Goal: Transaction & Acquisition: Purchase product/service

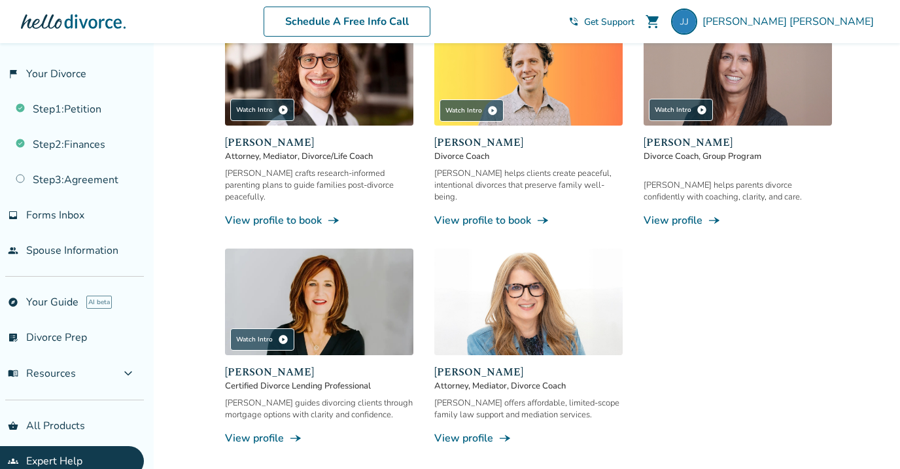
scroll to position [20, 0]
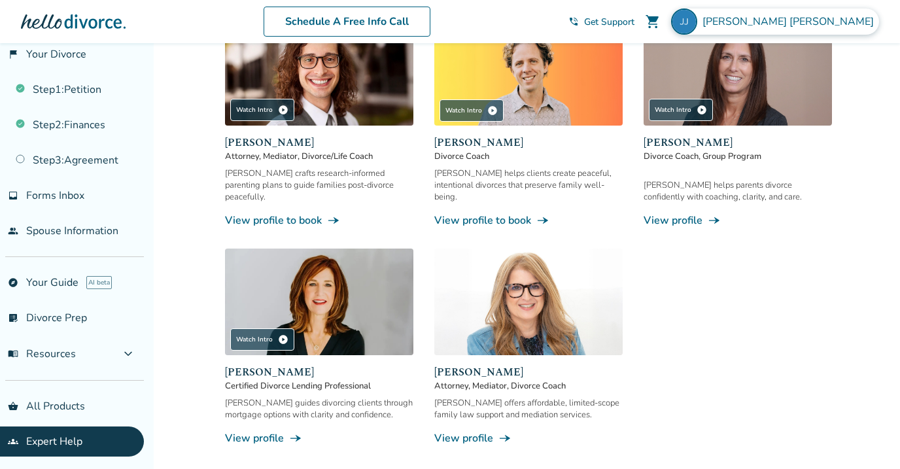
click at [697, 21] on img at bounding box center [684, 22] width 26 height 26
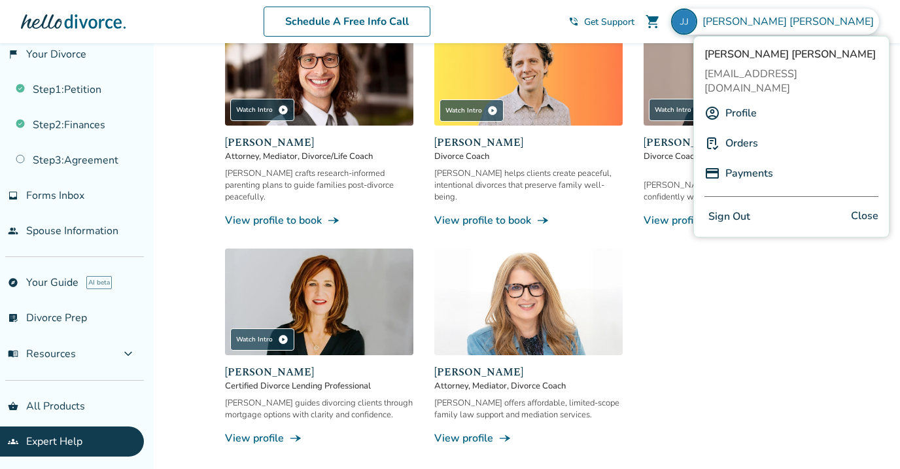
click at [747, 131] on link "Orders" at bounding box center [742, 143] width 33 height 25
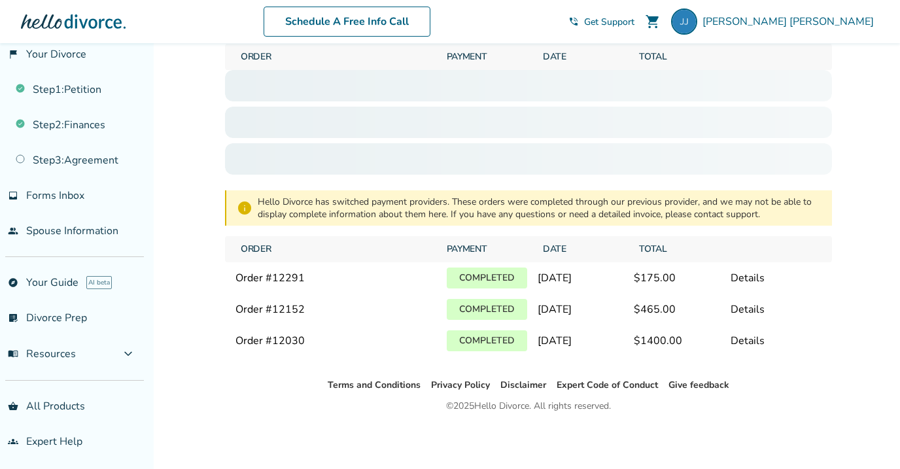
scroll to position [58, 0]
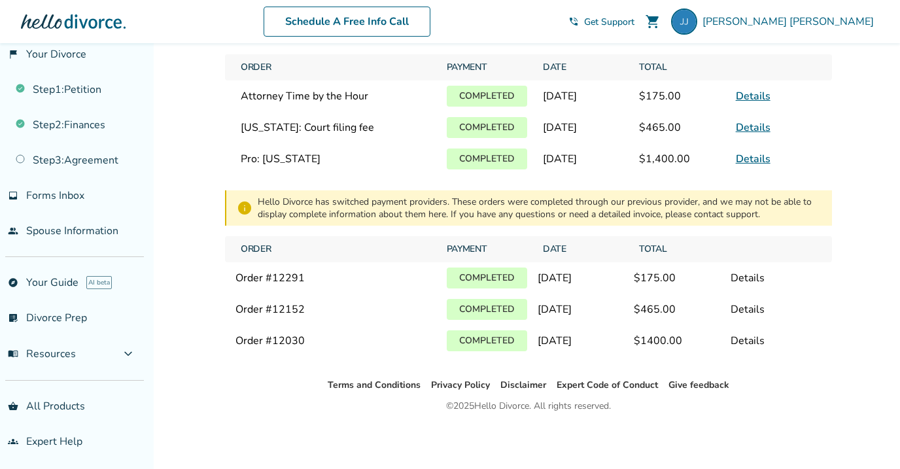
click at [758, 97] on link "Details" at bounding box center [753, 96] width 35 height 14
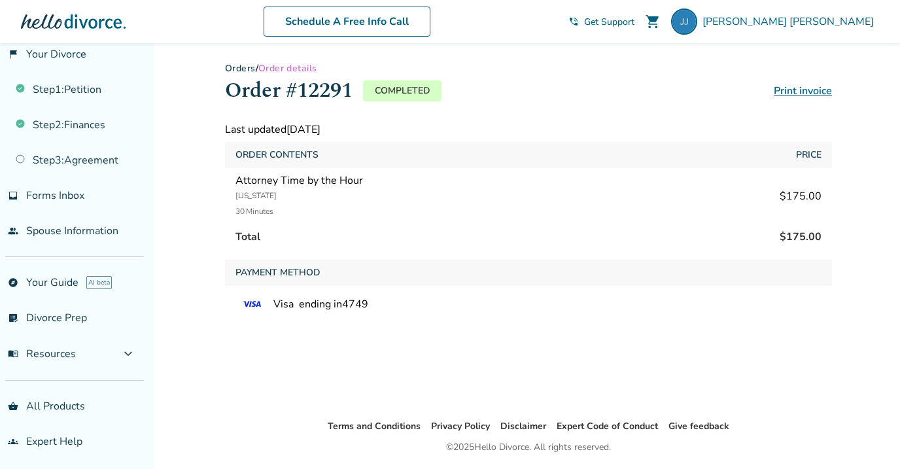
scroll to position [3, 0]
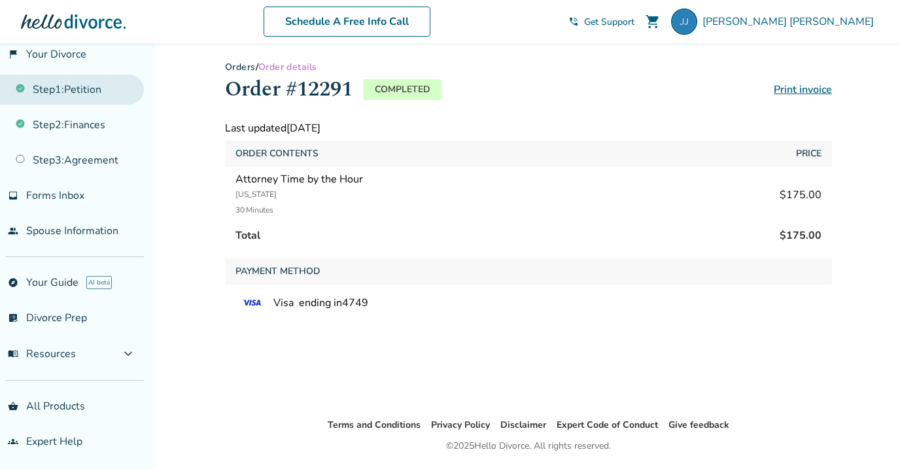
click at [65, 89] on link "Step 1 : Petition" at bounding box center [72, 90] width 144 height 30
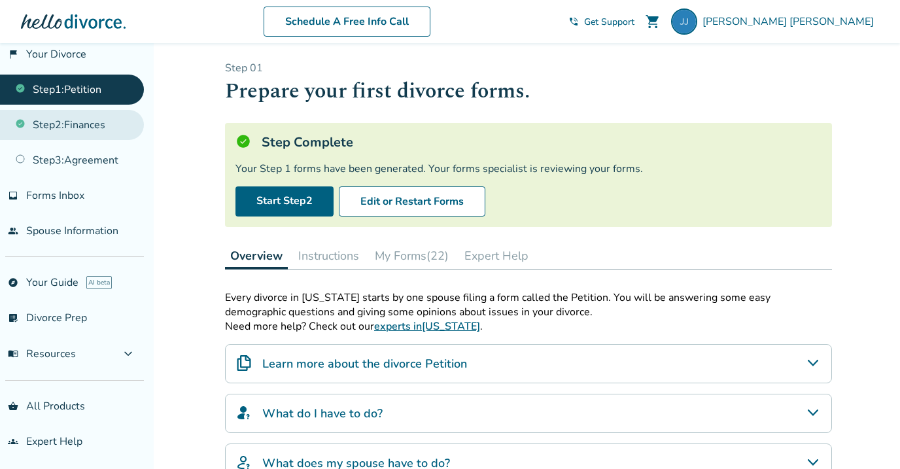
click at [80, 122] on link "Step 2 : Finances" at bounding box center [72, 125] width 144 height 30
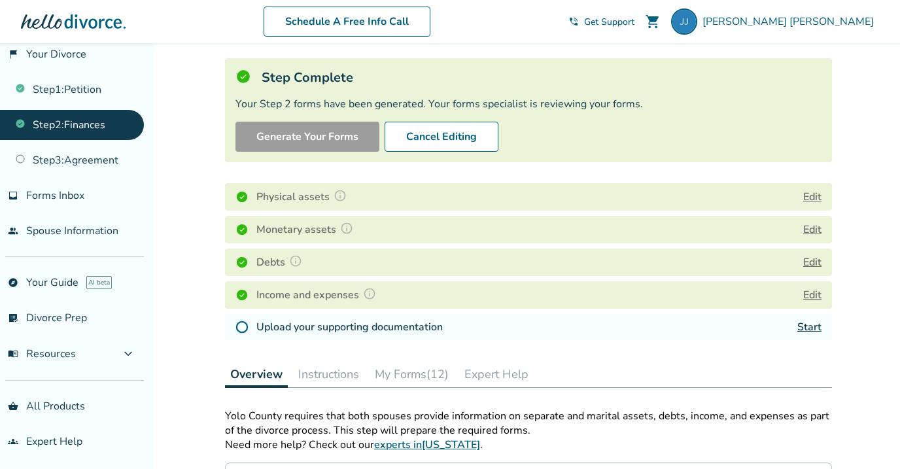
scroll to position [70, 0]
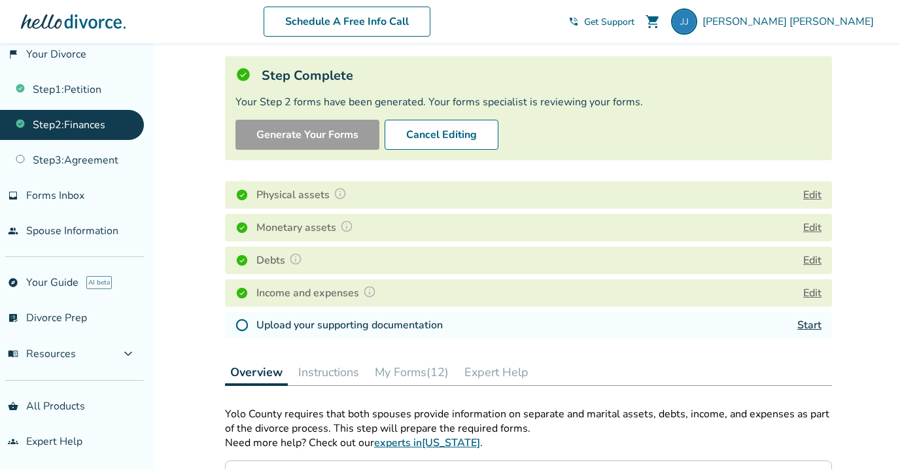
click at [807, 323] on link "Start" at bounding box center [810, 325] width 24 height 14
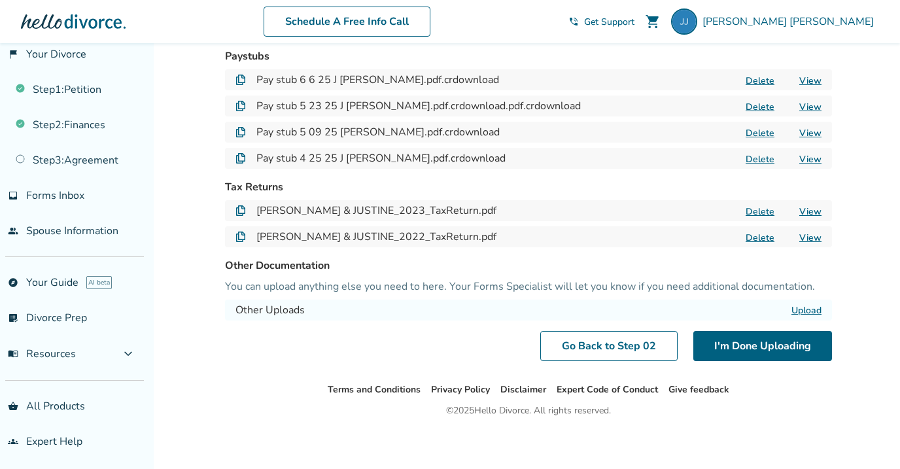
scroll to position [113, 0]
click at [37, 24] on div at bounding box center [73, 22] width 105 height 26
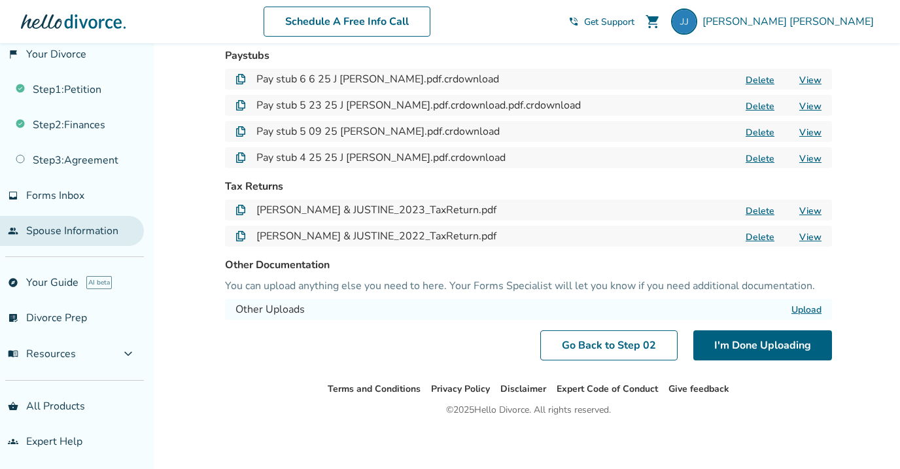
scroll to position [117, 0]
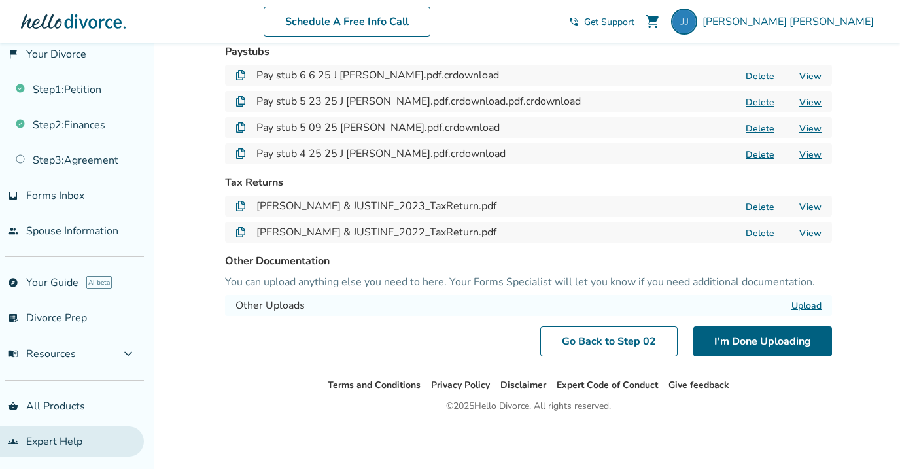
click at [43, 435] on link "groups Expert Help" at bounding box center [72, 442] width 144 height 30
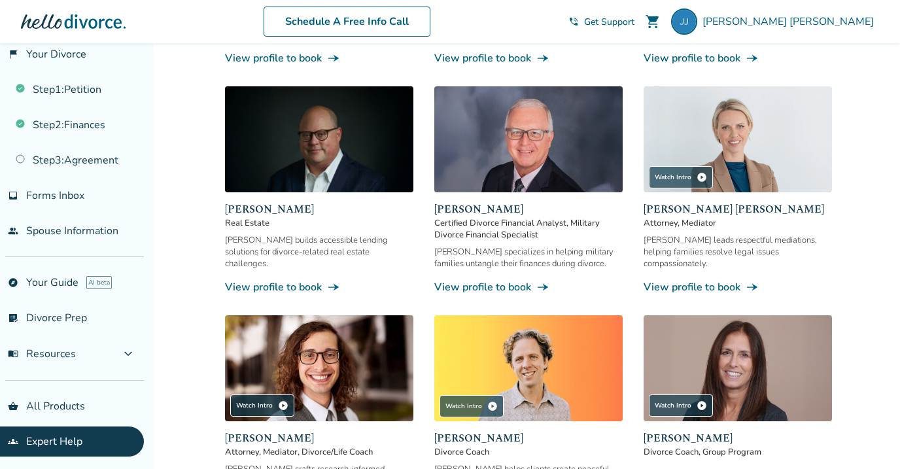
scroll to position [827, 0]
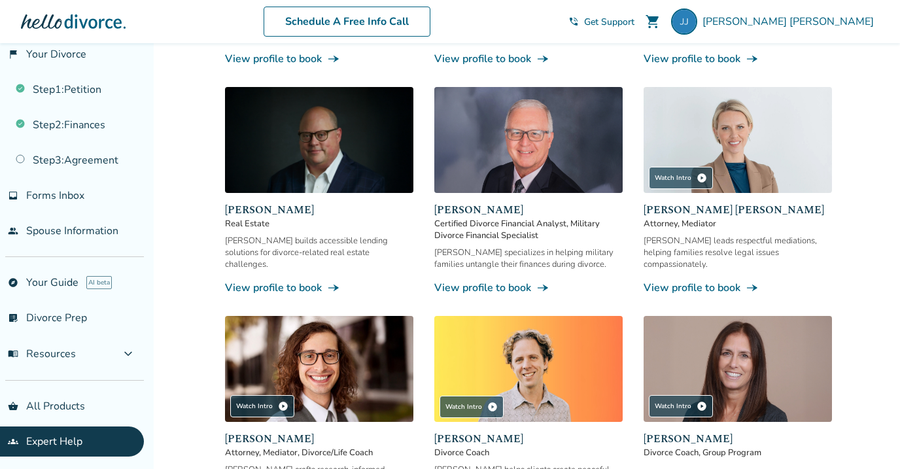
click at [703, 281] on link "View profile to book line_end_arrow_notch" at bounding box center [738, 288] width 188 height 14
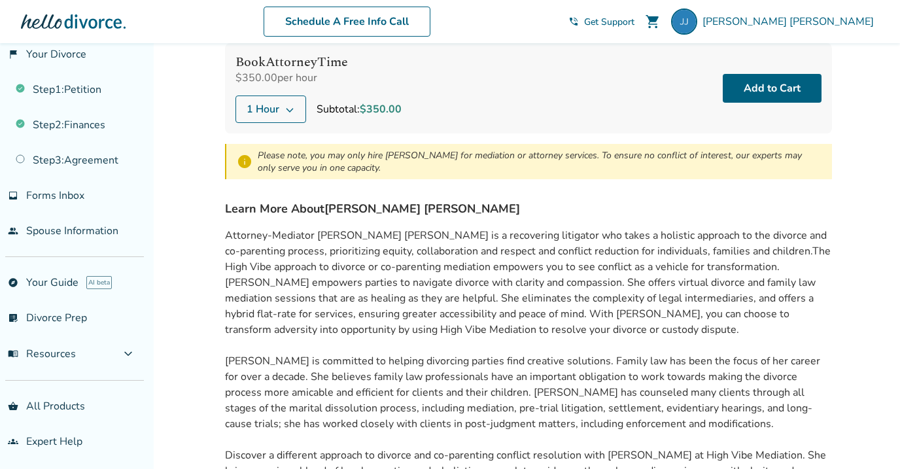
scroll to position [255, 0]
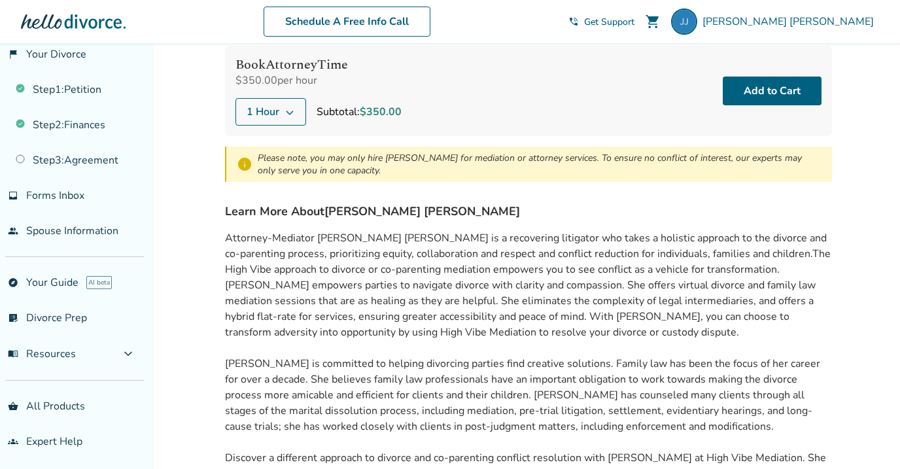
click at [292, 107] on icon at bounding box center [290, 112] width 10 height 10
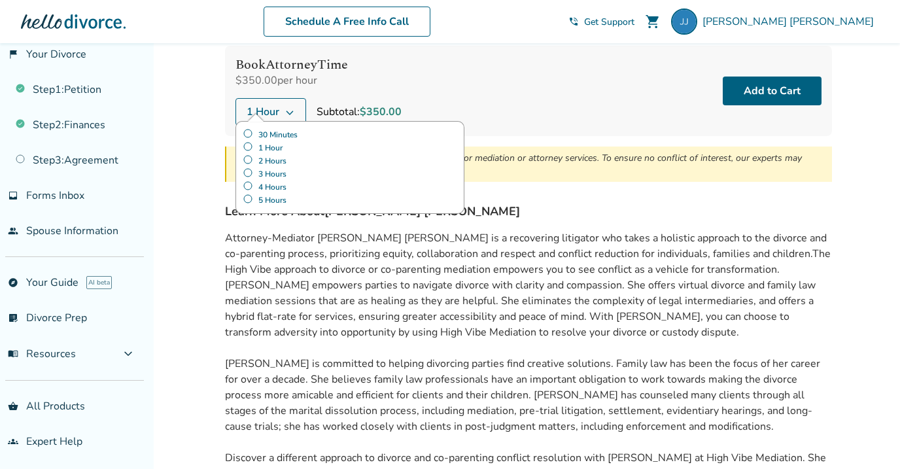
click at [248, 133] on label "30 Minutes" at bounding box center [350, 134] width 215 height 13
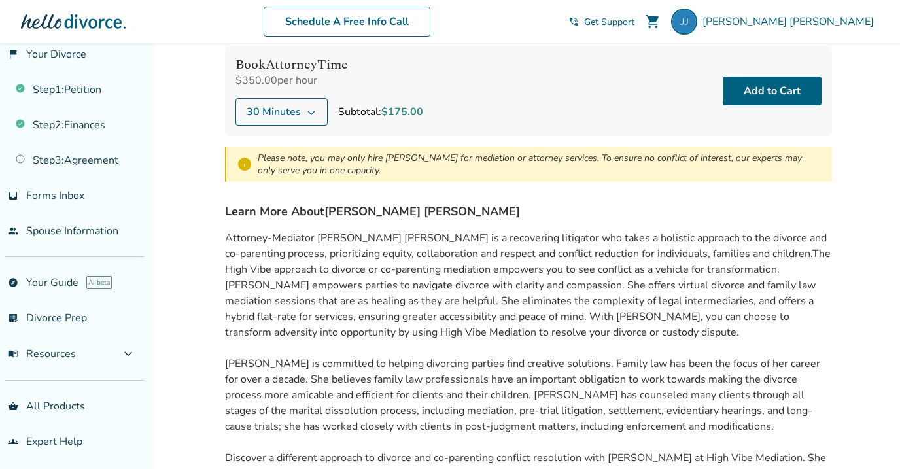
click at [366, 77] on div "$350.00 per hour" at bounding box center [330, 80] width 188 height 14
click at [757, 88] on button "Add to Cart" at bounding box center [772, 91] width 99 height 29
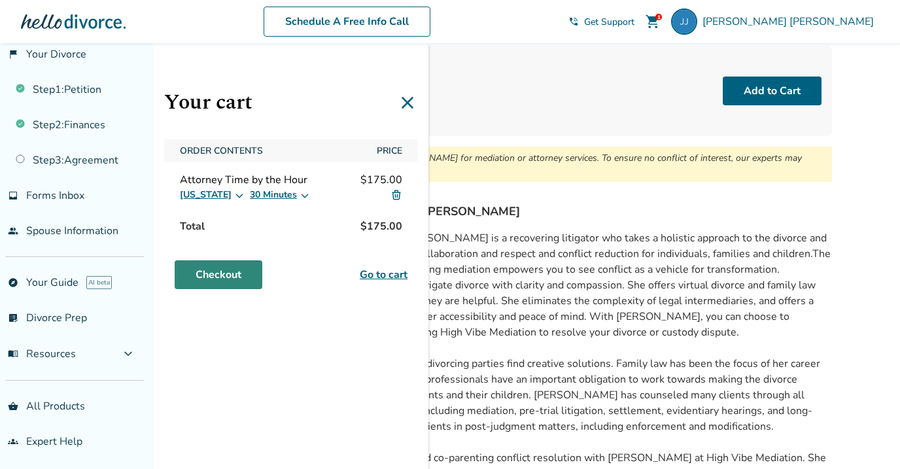
click at [224, 270] on link "Checkout" at bounding box center [219, 274] width 88 height 29
